Goal: Task Accomplishment & Management: Use online tool/utility

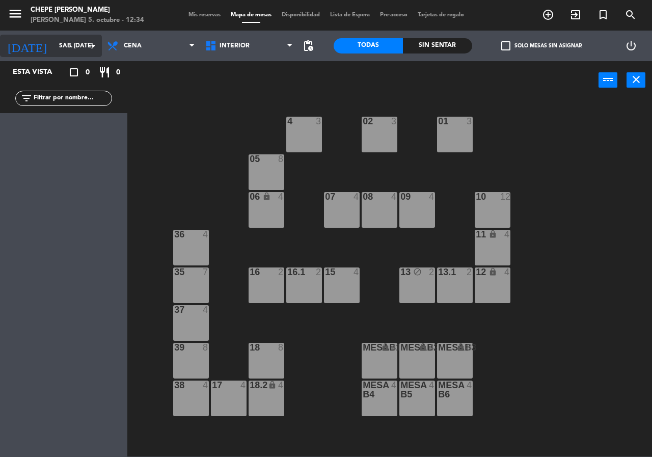
click at [82, 42] on input "sáb. [DATE]" at bounding box center [94, 45] width 81 height 17
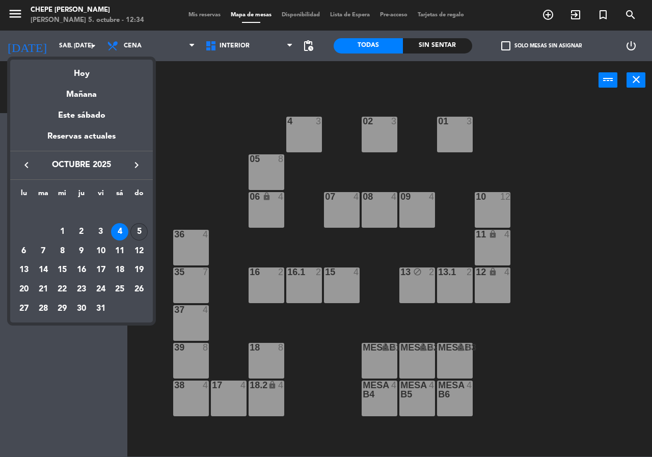
drag, startPoint x: 150, startPoint y: 230, endPoint x: 140, endPoint y: 232, distance: 10.9
click at [150, 232] on div "lu ma [PERSON_NAME] vi sá do [DATE] 2 3 4 5 6 7 8 9 10 11 12 13 14 15 16 17 18 …" at bounding box center [81, 251] width 143 height 143
click at [136, 232] on div "5" at bounding box center [138, 231] width 17 height 17
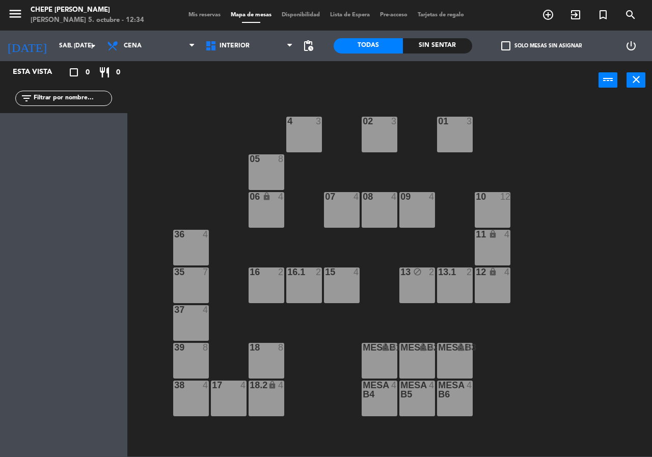
type input "dom. [DATE]"
click at [163, 51] on span "Cena" at bounding box center [151, 46] width 98 height 22
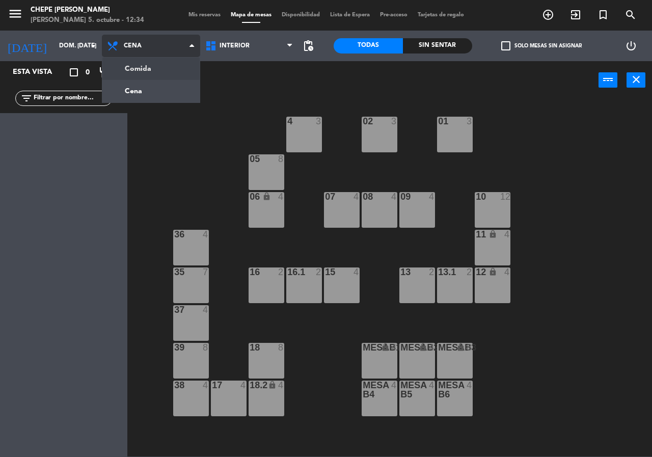
click at [158, 70] on ng-component "menu Chepe [PERSON_NAME] 5. octubre - 12:34 Mis reservas Mapa de mesas Disponib…" at bounding box center [326, 228] width 652 height 457
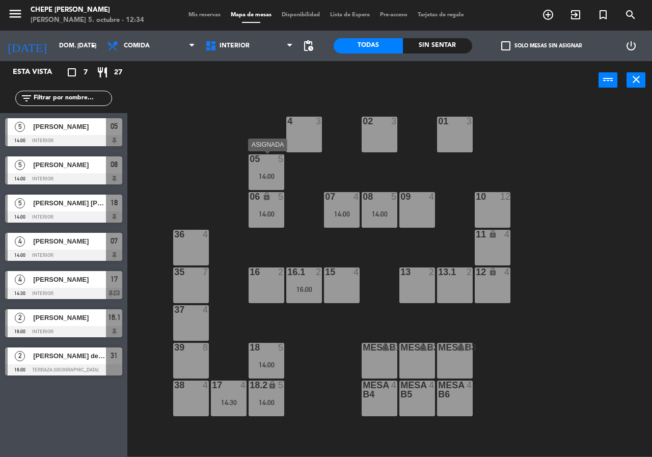
drag, startPoint x: 265, startPoint y: 171, endPoint x: 268, endPoint y: 179, distance: 8.7
click at [265, 171] on div "05 5 14:00" at bounding box center [267, 172] width 36 height 36
click at [195, 191] on div "02 3 4 3 01 3 05 5 14:00 06 lock 5 14:00 07 4 14:00 09 4 10 12 08 5 14:00 11 lo…" at bounding box center [393, 278] width 518 height 358
click at [385, 216] on div "14:00" at bounding box center [380, 214] width 36 height 7
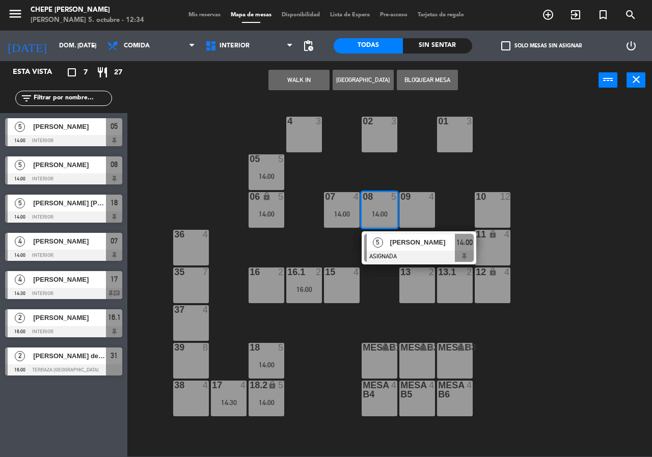
click at [383, 239] on div "5 [PERSON_NAME] ASIGNADA 14:00" at bounding box center [419, 247] width 130 height 33
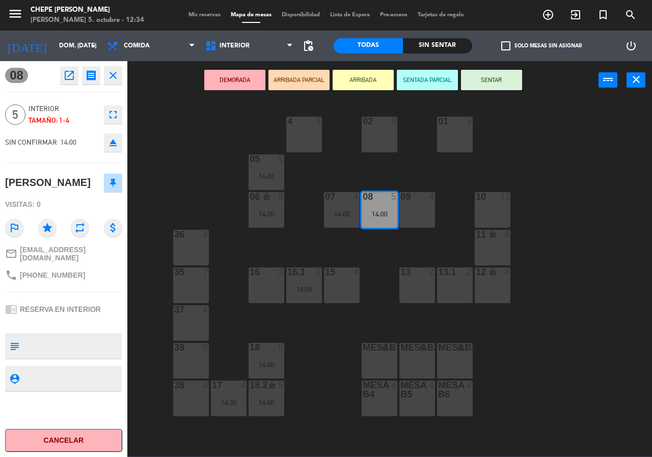
drag, startPoint x: 331, startPoint y: 262, endPoint x: 341, endPoint y: 257, distance: 10.0
click at [335, 261] on div "02 3 4 3 01 3 05 5 14:00 06 lock 5 14:00 07 4 14:00 09 4 10 12 08 5 14:00 11 lo…" at bounding box center [393, 278] width 518 height 358
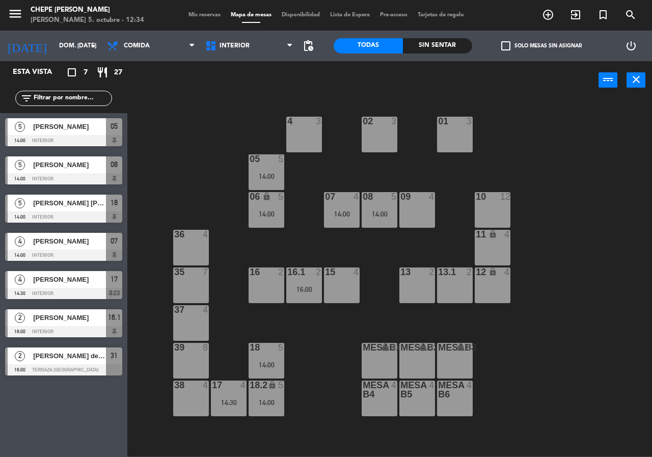
click at [386, 226] on div "08 5 14:00" at bounding box center [380, 210] width 36 height 36
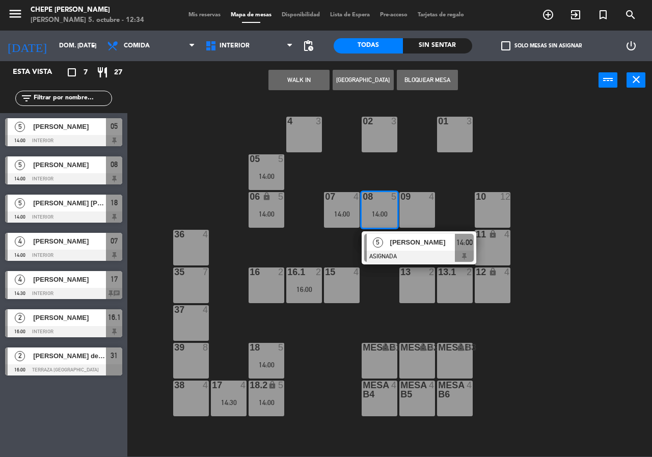
drag, startPoint x: 323, startPoint y: 246, endPoint x: 318, endPoint y: 263, distance: 17.2
click at [323, 248] on div "02 3 4 3 01 3 05 5 14:00 06 lock 5 14:00 07 4 14:00 09 4 10 12 08 5 14:00 5 [PE…" at bounding box center [393, 278] width 518 height 358
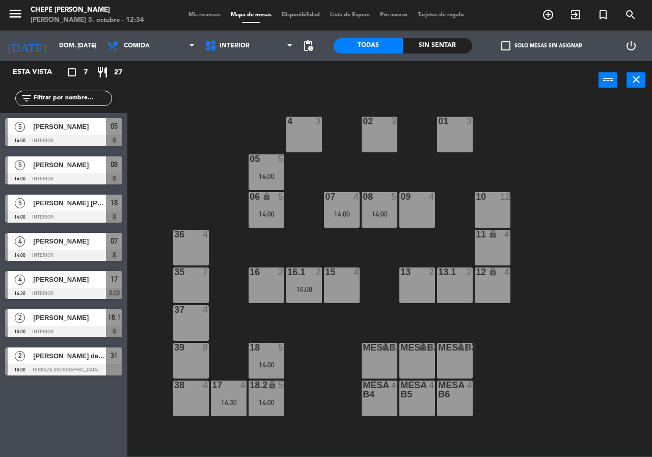
click at [310, 278] on div "16.1 2" at bounding box center [304, 273] width 36 height 10
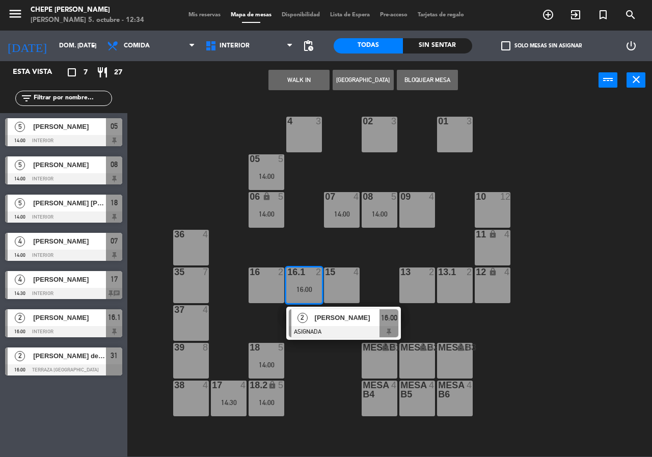
drag, startPoint x: 322, startPoint y: 323, endPoint x: 340, endPoint y: 274, distance: 52.3
click at [323, 321] on div "2 [PERSON_NAME] ASIGNADA 16:00" at bounding box center [344, 323] width 130 height 33
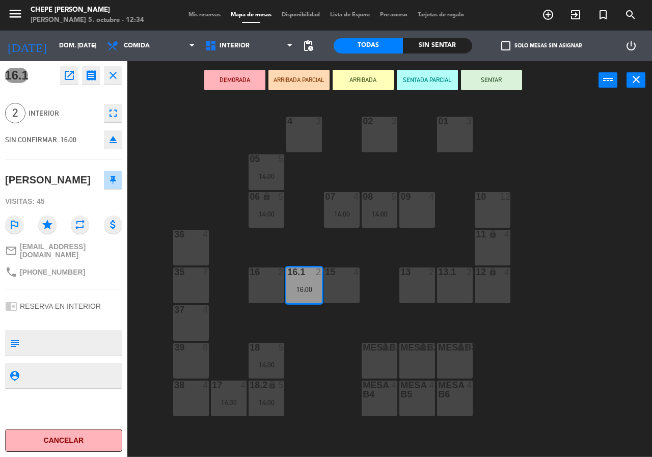
click at [381, 144] on div "02 3" at bounding box center [380, 135] width 36 height 36
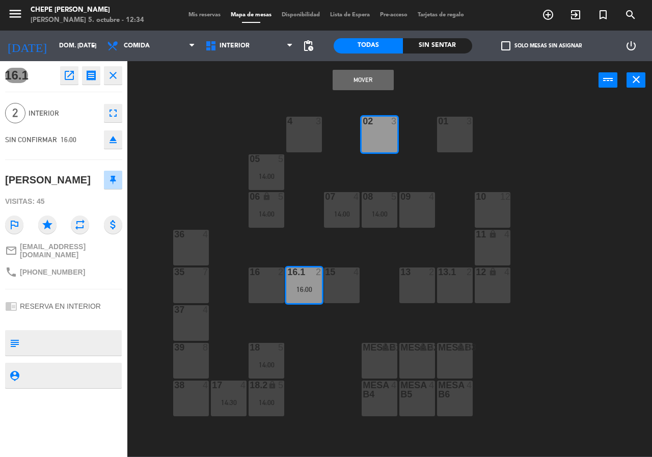
click at [382, 80] on button "Mover" at bounding box center [363, 80] width 61 height 20
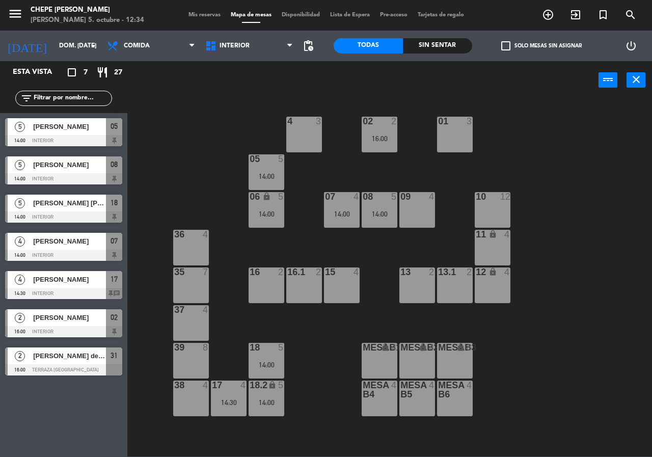
click at [275, 172] on div "14:00" at bounding box center [267, 176] width 36 height 8
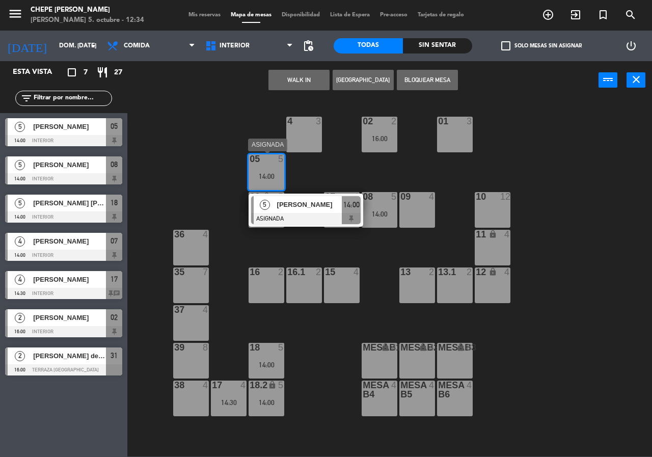
click at [289, 222] on div at bounding box center [306, 218] width 110 height 11
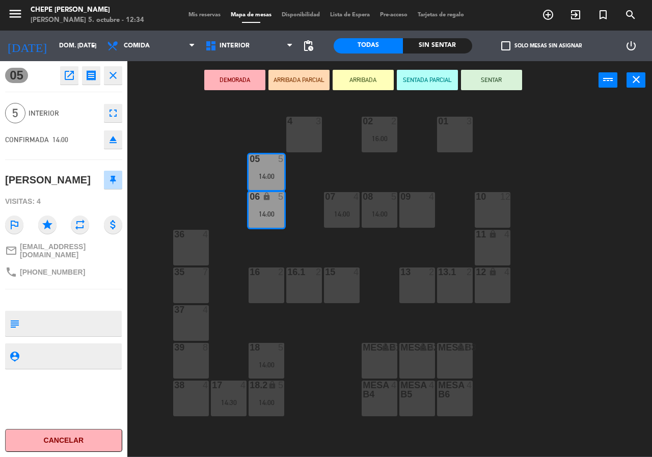
drag, startPoint x: 403, startPoint y: 288, endPoint x: 431, endPoint y: 284, distance: 28.3
click at [411, 286] on div "13 2" at bounding box center [418, 286] width 36 height 36
click at [451, 284] on div "13.1 2" at bounding box center [455, 286] width 36 height 36
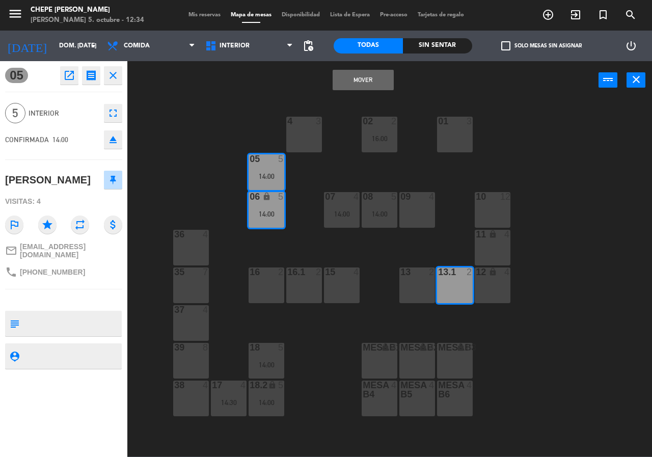
drag, startPoint x: 419, startPoint y: 284, endPoint x: 415, endPoint y: 238, distance: 46.5
click at [419, 283] on div "13 2" at bounding box center [418, 286] width 36 height 36
click at [369, 82] on button "Mover y Unir" at bounding box center [363, 80] width 61 height 20
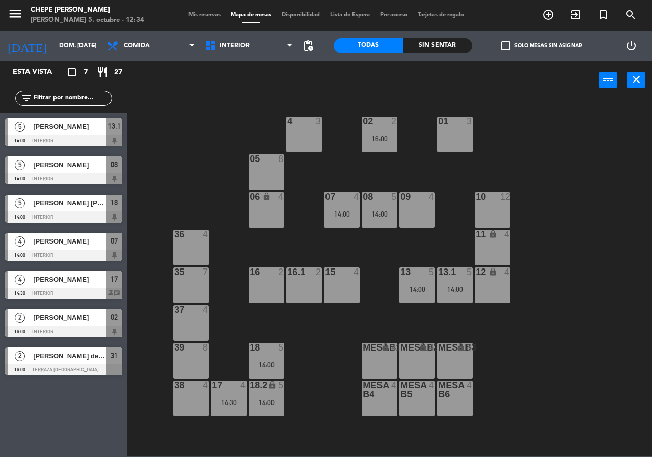
click at [278, 366] on div "14:00" at bounding box center [267, 364] width 36 height 7
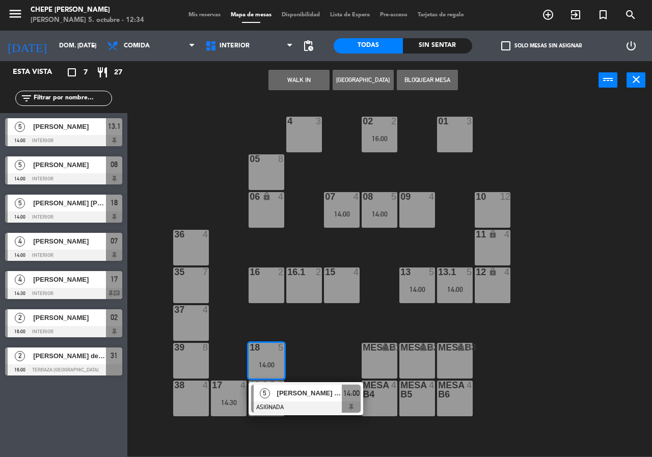
click at [291, 390] on span "[PERSON_NAME] [PERSON_NAME]" at bounding box center [309, 393] width 65 height 11
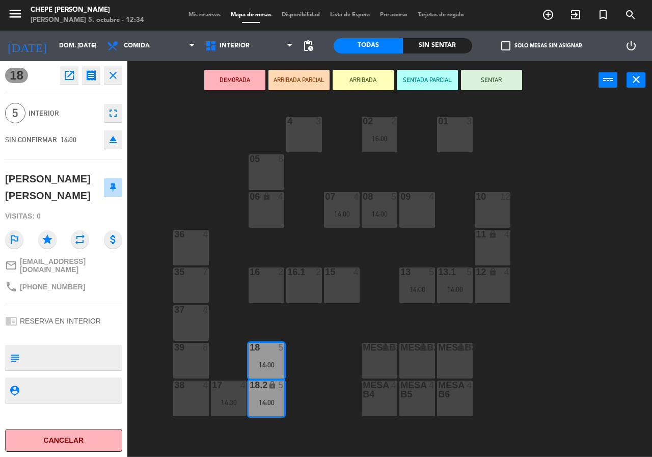
click at [298, 331] on div "02 2 16:00 4 3 01 3 05 8 06 lock 4 07 4 14:00 09 4 10 12 08 5 14:00 11 lock 4 3…" at bounding box center [393, 278] width 518 height 358
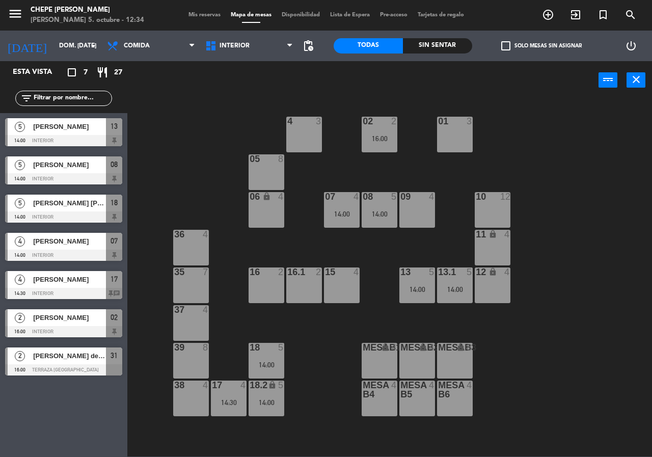
drag, startPoint x: 236, startPoint y: 396, endPoint x: 236, endPoint y: 402, distance: 6.6
click at [236, 396] on div "17 4 14:30" at bounding box center [229, 399] width 36 height 36
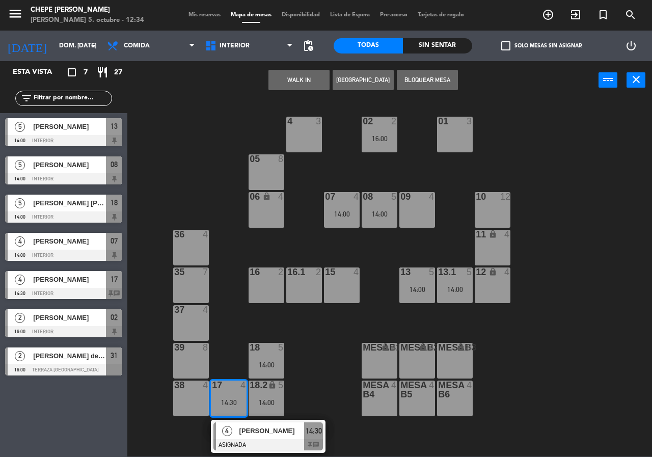
click at [246, 430] on span "[PERSON_NAME]" at bounding box center [272, 431] width 65 height 11
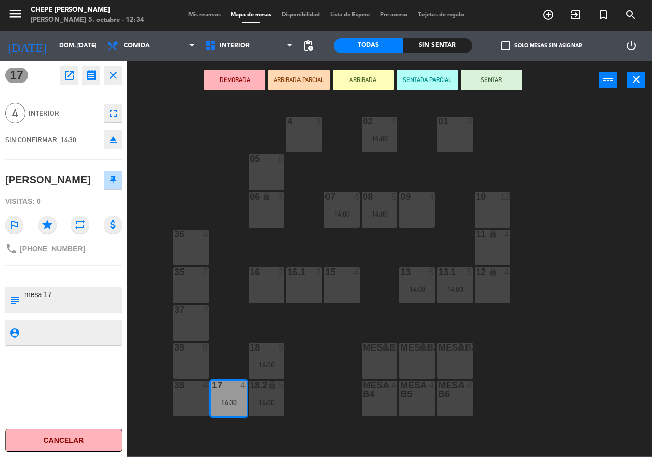
click at [320, 369] on div "02 2 16:00 4 3 01 3 05 8 06 lock 4 07 4 14:00 09 4 10 12 08 5 14:00 11 lock 4 3…" at bounding box center [393, 278] width 518 height 358
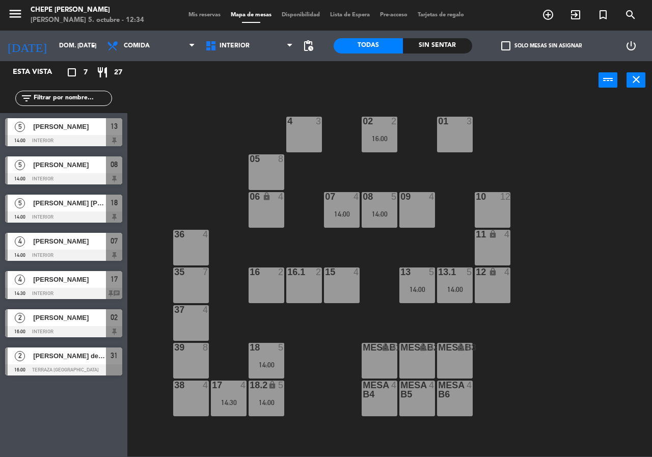
drag, startPoint x: 271, startPoint y: 367, endPoint x: 278, endPoint y: 372, distance: 8.8
click at [271, 369] on div "14:00" at bounding box center [267, 364] width 36 height 7
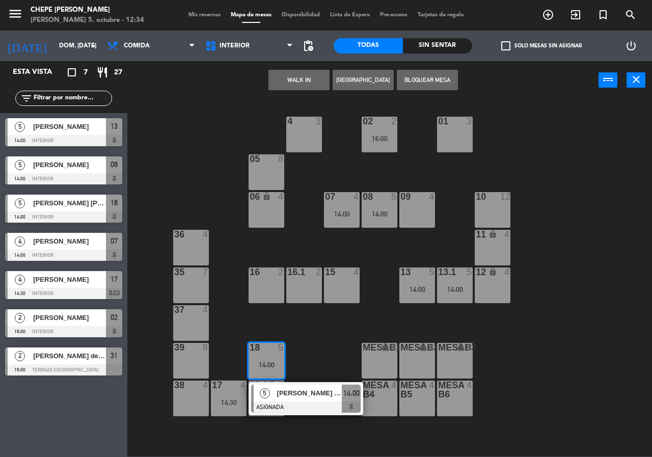
drag, startPoint x: 296, startPoint y: 388, endPoint x: 307, endPoint y: 371, distance: 20.9
click at [297, 388] on div "5 [PERSON_NAME] [PERSON_NAME] ASIGNADA 14:00" at bounding box center [306, 398] width 130 height 33
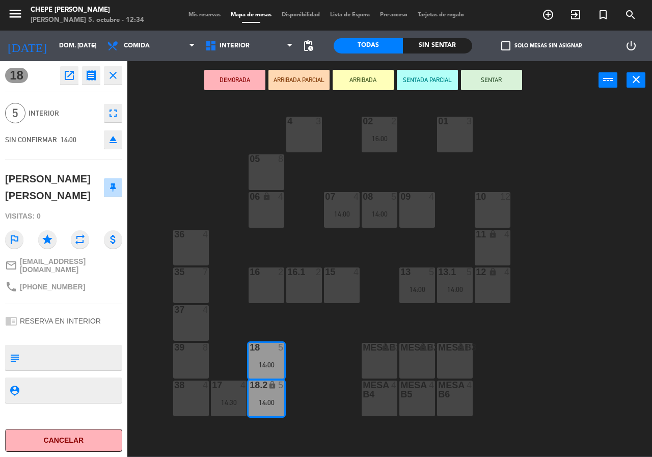
click at [312, 353] on div "02 2 16:00 4 3 01 3 05 8 06 lock 4 07 4 14:00 09 4 10 12 08 5 14:00 11 lock 4 3…" at bounding box center [393, 278] width 518 height 358
